Goal: Complete application form

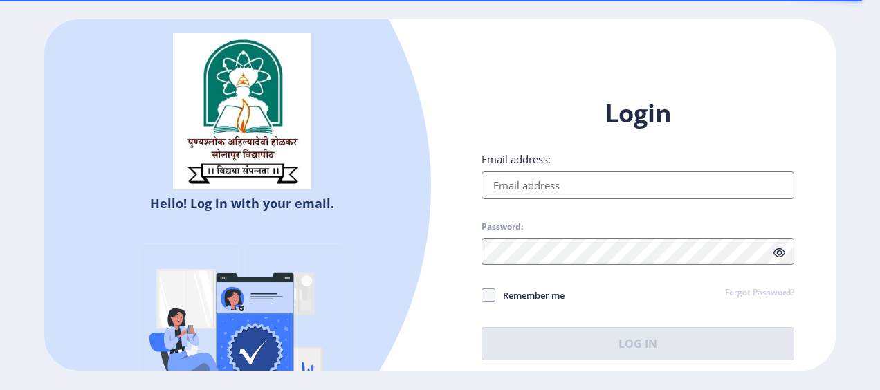
click at [545, 191] on input "Email address:" at bounding box center [638, 186] width 313 height 28
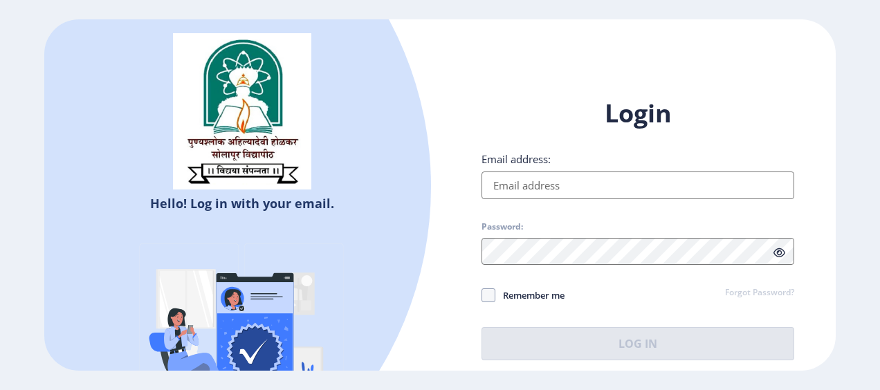
type input "[EMAIL_ADDRESS][DOMAIN_NAME]"
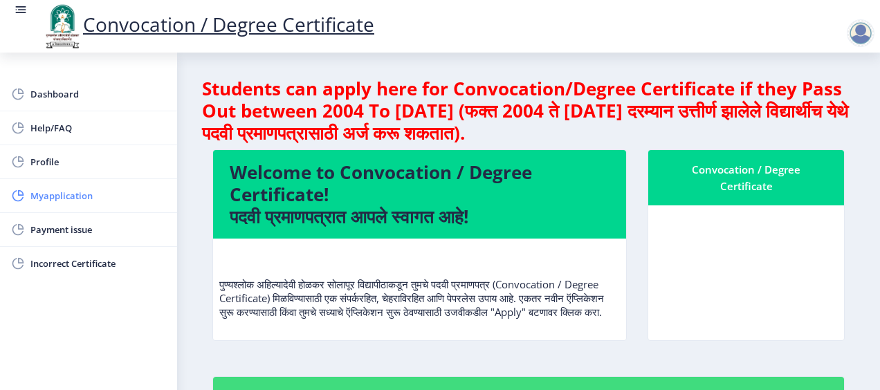
click at [66, 191] on span "Myapplication" at bounding box center [98, 196] width 136 height 17
